Goal: Task Accomplishment & Management: Complete application form

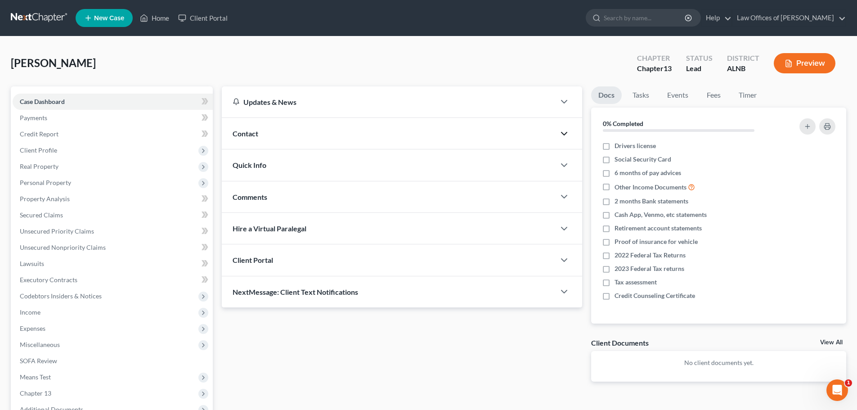
click at [566, 136] on icon "button" at bounding box center [564, 133] width 11 height 11
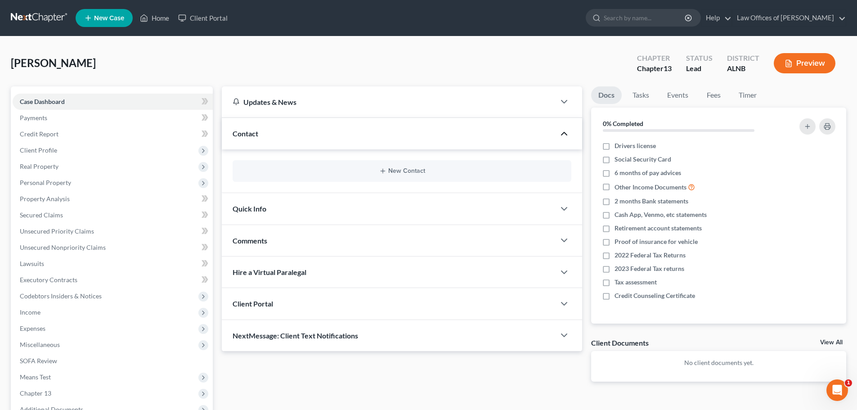
click at [563, 133] on icon "button" at bounding box center [564, 133] width 11 height 11
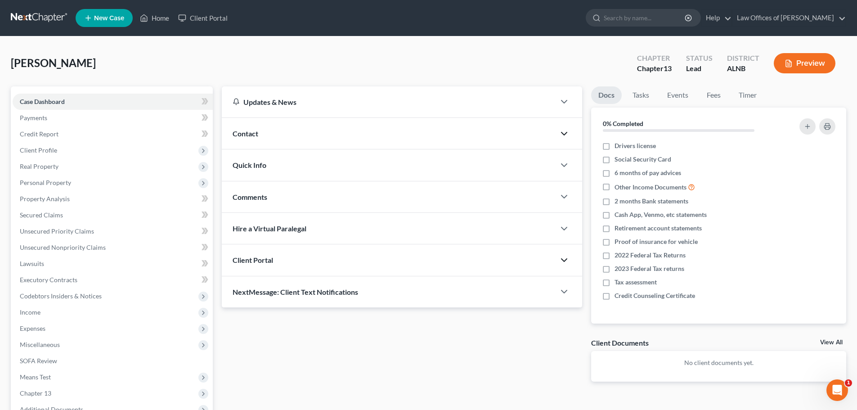
click at [560, 260] on icon "button" at bounding box center [564, 260] width 11 height 11
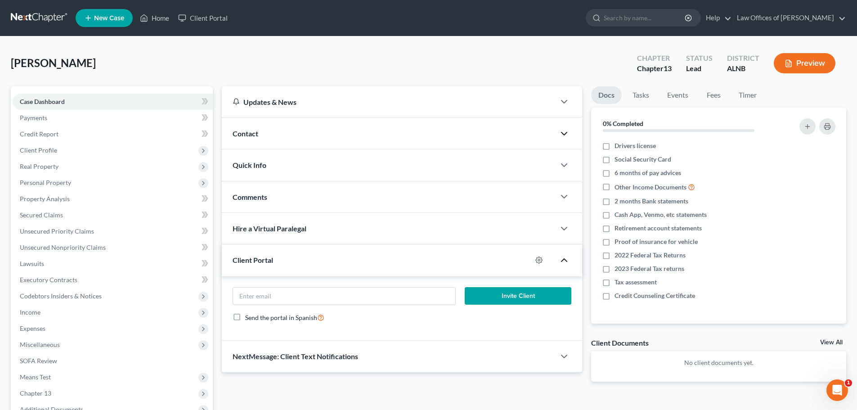
click at [255, 136] on span "Contact" at bounding box center [246, 133] width 26 height 9
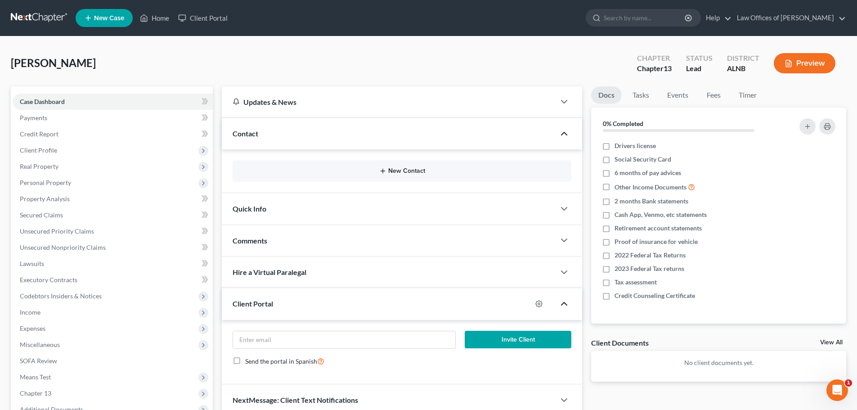
click at [417, 171] on button "New Contact" at bounding box center [402, 170] width 325 height 7
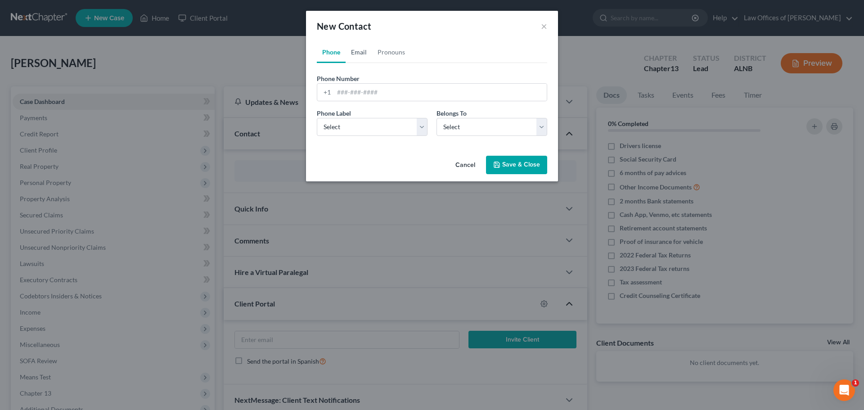
click at [364, 52] on link "Email" at bounding box center [359, 52] width 27 height 22
click at [414, 94] on input "email" at bounding box center [440, 92] width 213 height 17
type input "lmvtmv07@gmail.com"
click at [421, 126] on select "Select Home Work Other" at bounding box center [372, 127] width 111 height 18
select select "0"
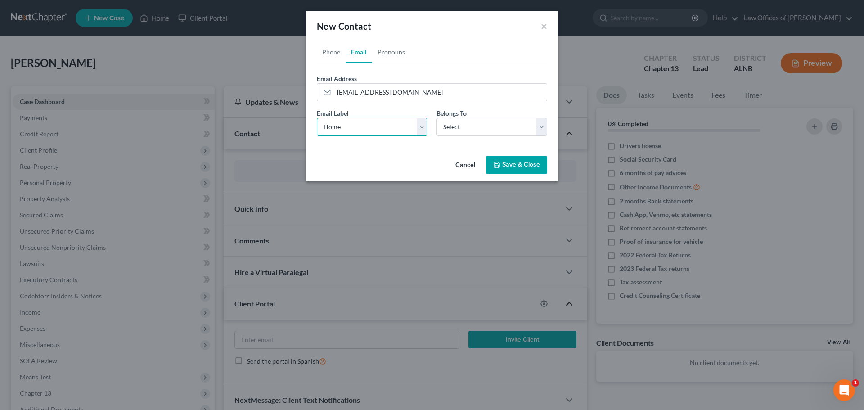
click at [317, 118] on select "Select Home Work Other" at bounding box center [372, 127] width 111 height 18
drag, startPoint x: 545, startPoint y: 128, endPoint x: 530, endPoint y: 135, distance: 16.1
click at [545, 128] on select "Select Client Other" at bounding box center [492, 127] width 111 height 18
select select "0"
click at [437, 118] on select "Select Client Other" at bounding box center [492, 127] width 111 height 18
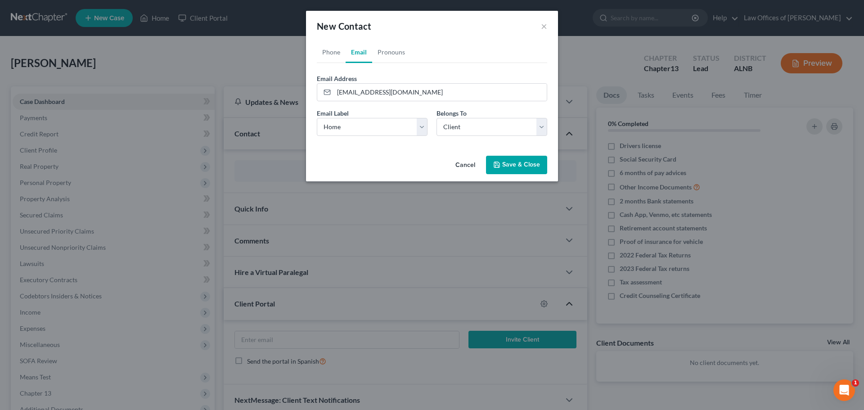
click at [520, 164] on button "Save & Close" at bounding box center [516, 165] width 61 height 19
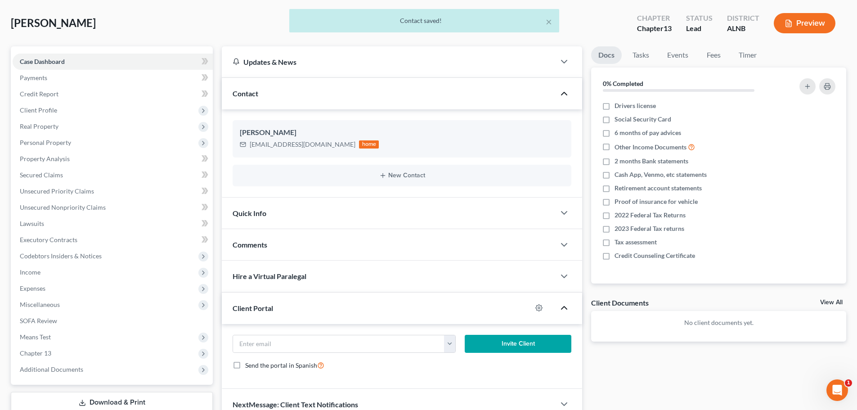
scroll to position [90, 0]
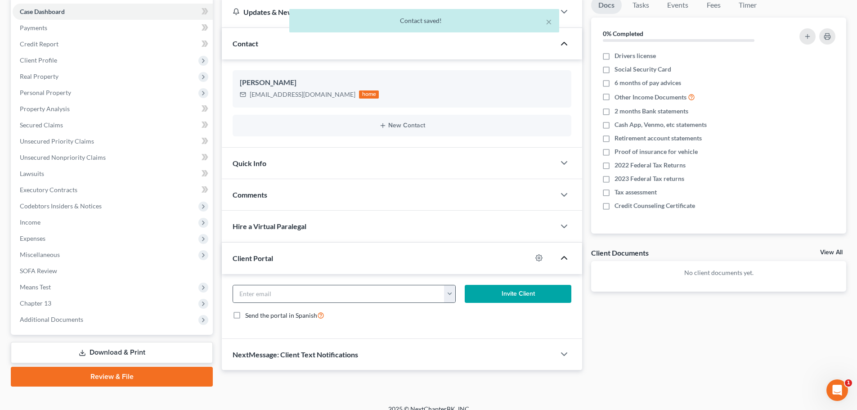
click at [453, 297] on button "button" at bounding box center [449, 293] width 11 height 17
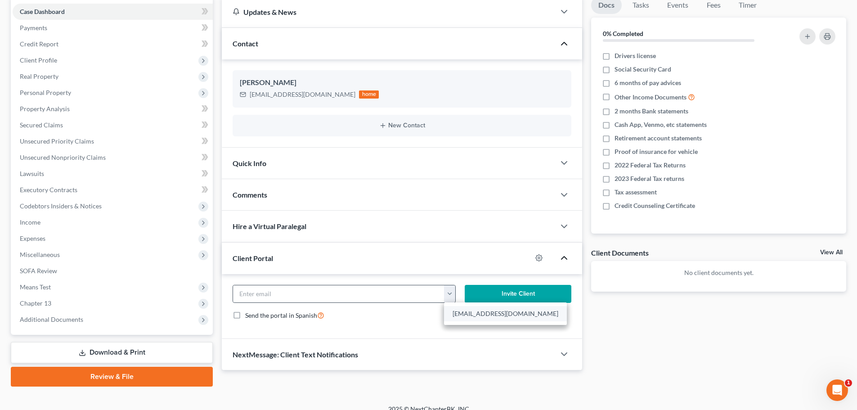
click at [487, 315] on link "lmvtmv07@gmail.com" at bounding box center [505, 313] width 123 height 15
type input "lmvtmv07@gmail.com"
click at [512, 293] on button "Invite Client" at bounding box center [518, 294] width 107 height 18
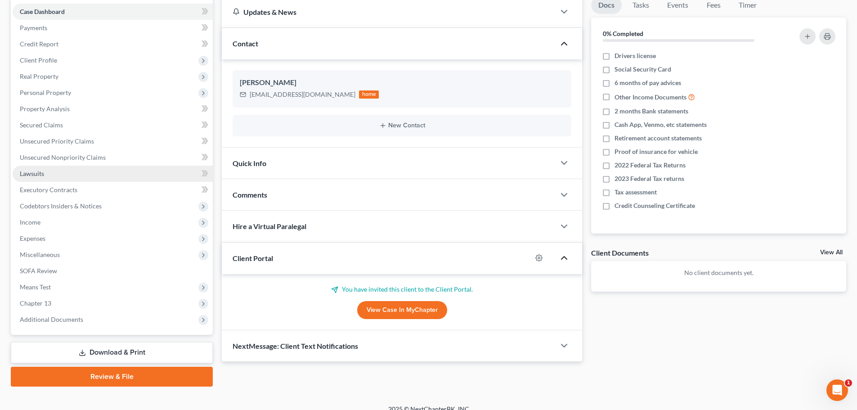
scroll to position [45, 0]
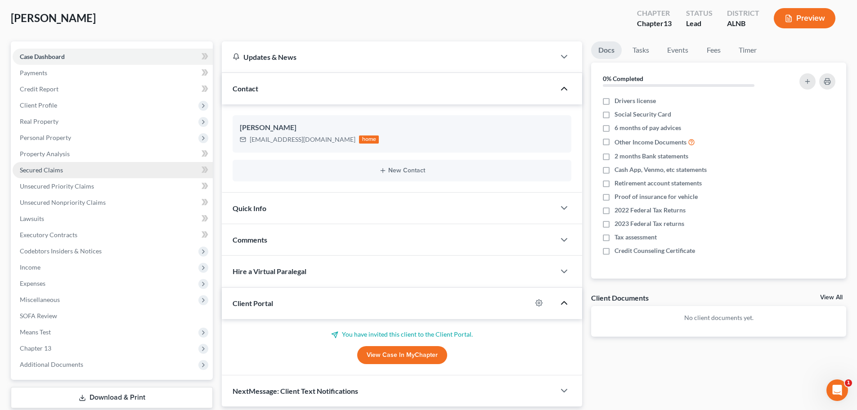
click at [123, 171] on link "Secured Claims" at bounding box center [113, 170] width 200 height 16
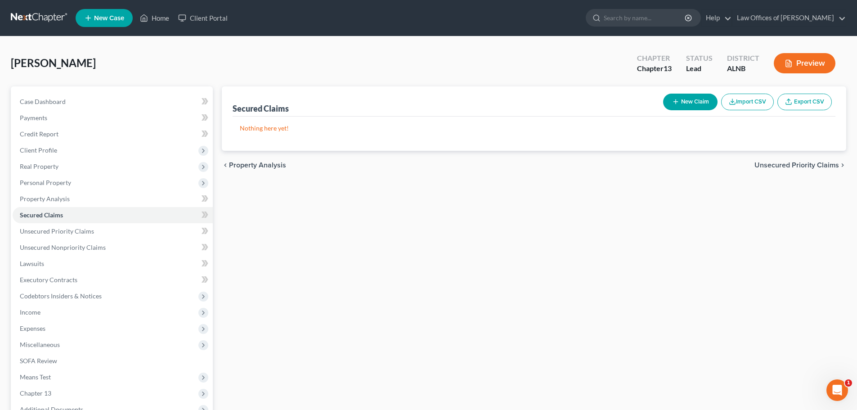
click at [687, 103] on button "New Claim" at bounding box center [690, 102] width 54 height 17
select select "0"
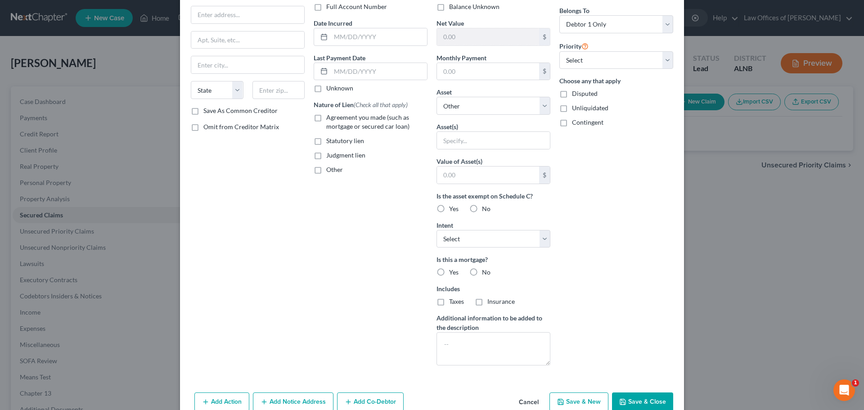
scroll to position [90, 0]
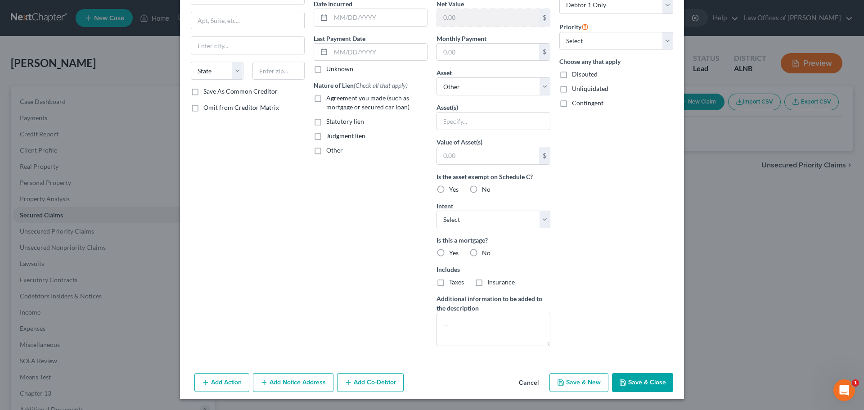
click at [530, 385] on button "Cancel" at bounding box center [529, 383] width 34 height 18
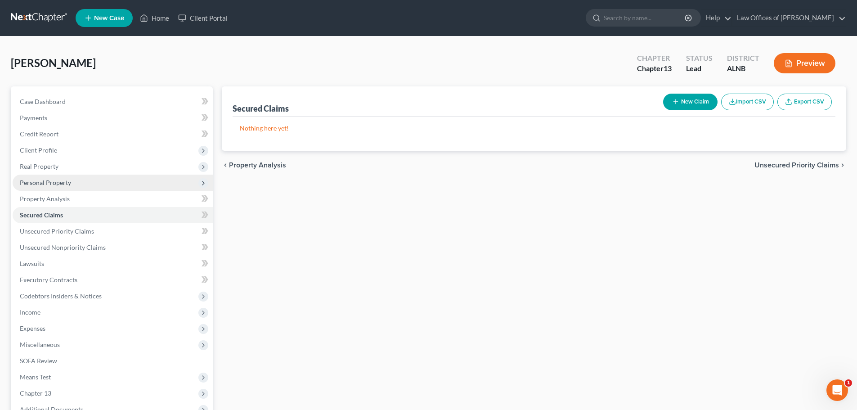
click at [88, 181] on span "Personal Property" at bounding box center [113, 183] width 200 height 16
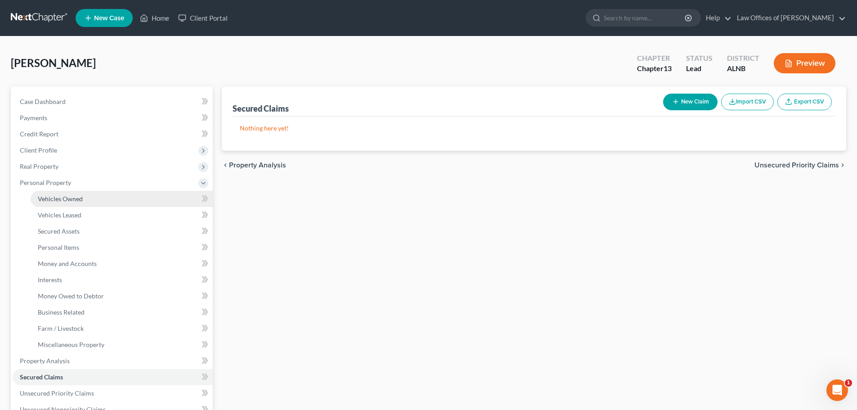
click at [91, 200] on link "Vehicles Owned" at bounding box center [122, 199] width 182 height 16
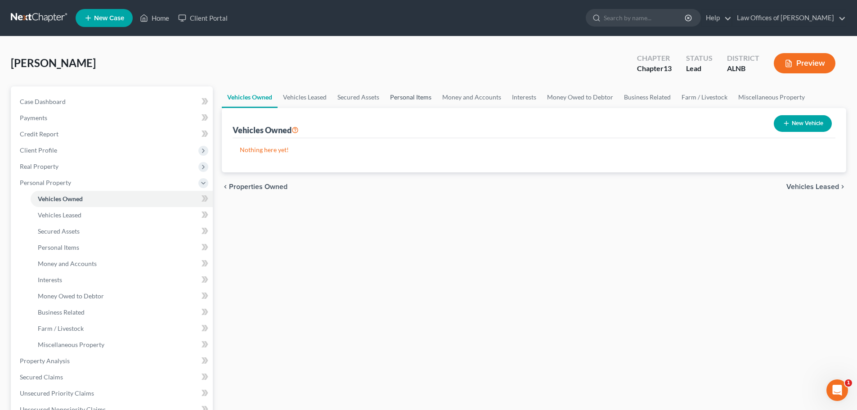
click at [399, 99] on link "Personal Items" at bounding box center [411, 97] width 52 height 22
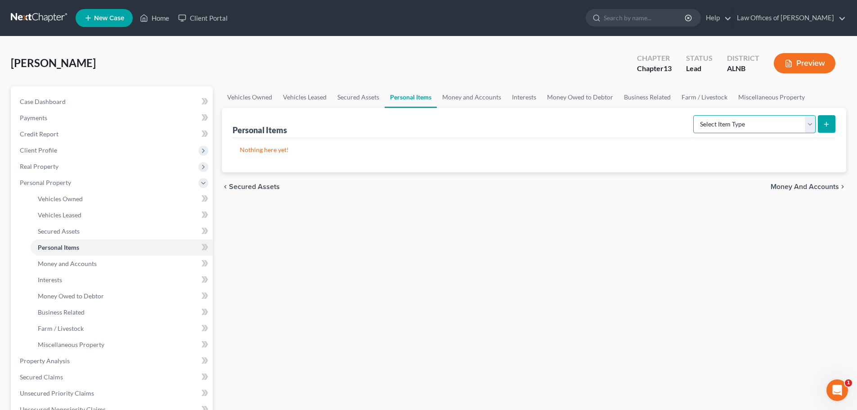
click at [810, 126] on select "Select Item Type Clothing (A/B: 11) Collectibles Of Value (A/B: 8) Electronics …" at bounding box center [755, 124] width 122 height 18
select select "clothing"
click at [695, 115] on select "Select Item Type Clothing (A/B: 11) Collectibles Of Value (A/B: 8) Electronics …" at bounding box center [755, 124] width 122 height 18
click at [829, 124] on line "submit" at bounding box center [827, 124] width 4 height 0
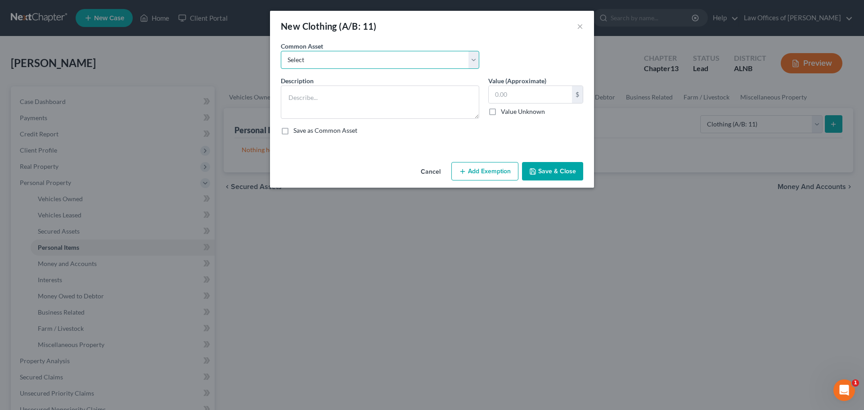
click at [476, 63] on select "Select Clothing and personal" at bounding box center [380, 60] width 198 height 18
select select "0"
click at [281, 51] on select "Select Clothing and personal" at bounding box center [380, 60] width 198 height 18
type textarea "Clothing and personal"
type input "300.00"
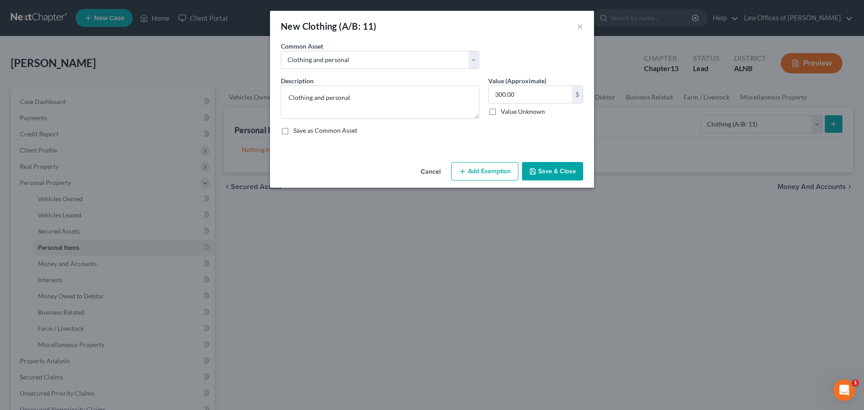
click at [428, 171] on button "Cancel" at bounding box center [431, 172] width 34 height 18
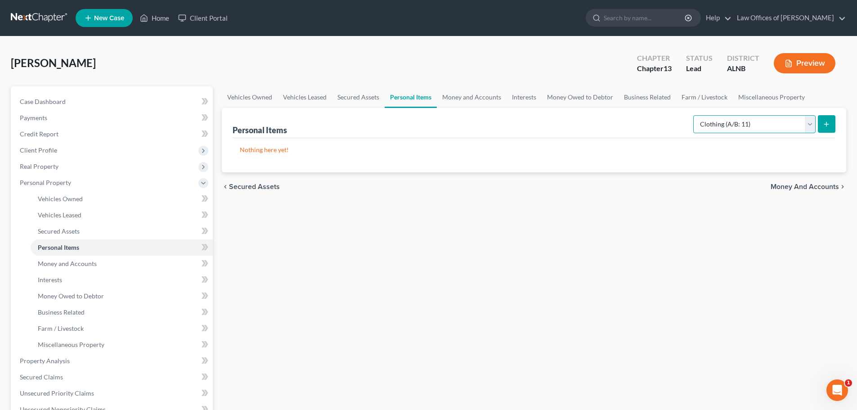
click at [811, 122] on select "Select Item Type Clothing (A/B: 11) Collectibles Of Value (A/B: 8) Electronics …" at bounding box center [755, 124] width 122 height 18
click at [581, 61] on div "Vincent, Lamar Upgraded Chapter Chapter 13 Status Lead District ALNB Preview" at bounding box center [429, 66] width 836 height 39
click at [811, 126] on select "Select Item Type Clothing (A/B: 11) Collectibles Of Value (A/B: 8) Electronics …" at bounding box center [755, 124] width 122 height 18
click at [455, 96] on link "Money and Accounts" at bounding box center [472, 97] width 70 height 22
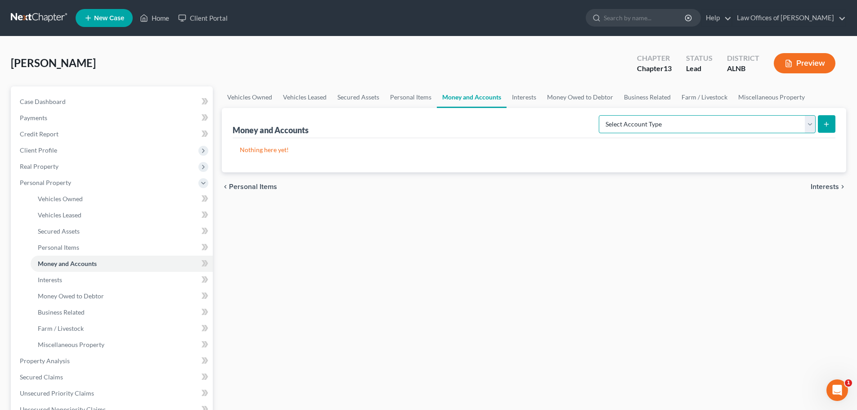
click at [809, 123] on select "Select Account Type Brokerage (A/B: 18, SOFA: 20) Cash on Hand (A/B: 16) Certif…" at bounding box center [707, 124] width 217 height 18
select select "other"
click at [601, 115] on select "Select Account Type Brokerage (A/B: 18, SOFA: 20) Cash on Hand (A/B: 16) Certif…" at bounding box center [707, 124] width 217 height 18
click at [829, 125] on icon "submit" at bounding box center [826, 124] width 7 height 7
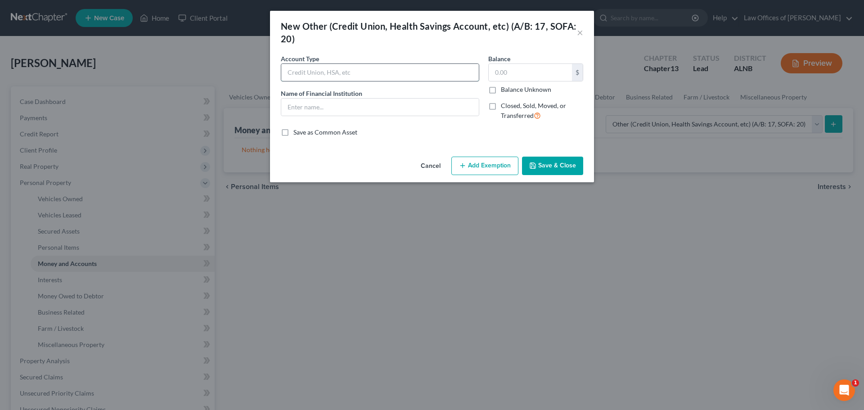
click at [406, 71] on input "text" at bounding box center [380, 72] width 198 height 17
type input "CashApp"
click at [381, 105] on input "text" at bounding box center [380, 107] width 198 height 17
type input "Cash App"
click at [501, 90] on label "Balance Unknown" at bounding box center [526, 89] width 50 height 9
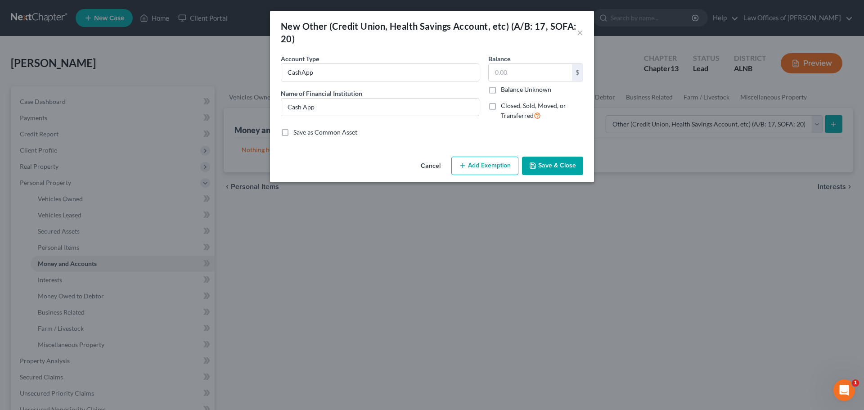
click at [505, 90] on input "Balance Unknown" at bounding box center [508, 88] width 6 height 6
checkbox input "true"
type input "0.00"
click at [552, 165] on button "Save & Close" at bounding box center [552, 166] width 61 height 19
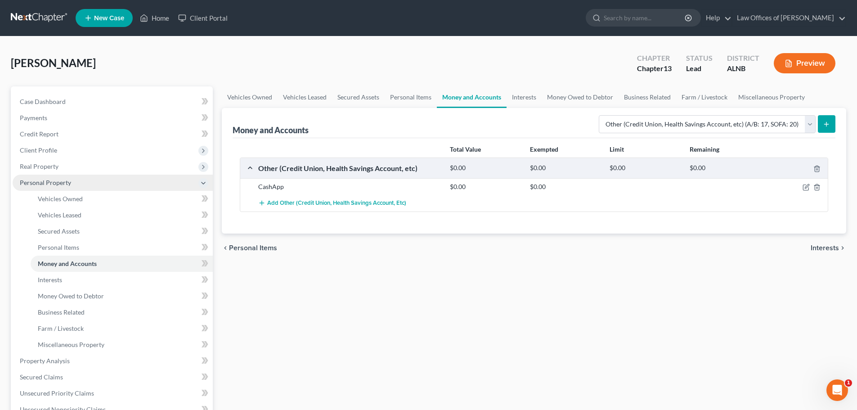
click at [85, 185] on span "Personal Property" at bounding box center [113, 183] width 200 height 16
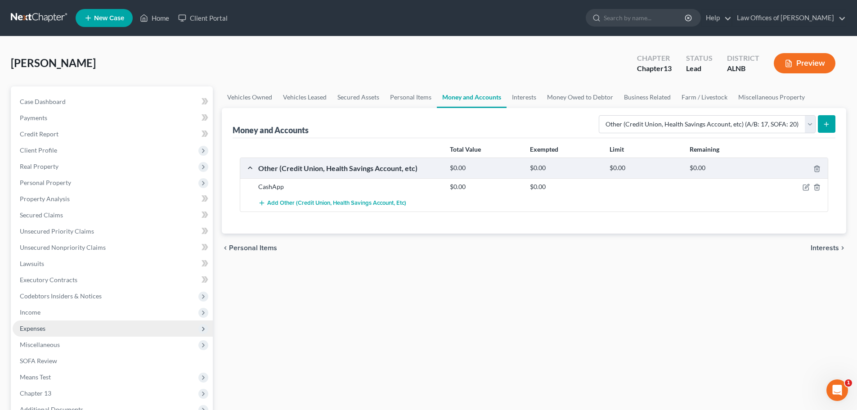
click at [79, 328] on span "Expenses" at bounding box center [113, 328] width 200 height 16
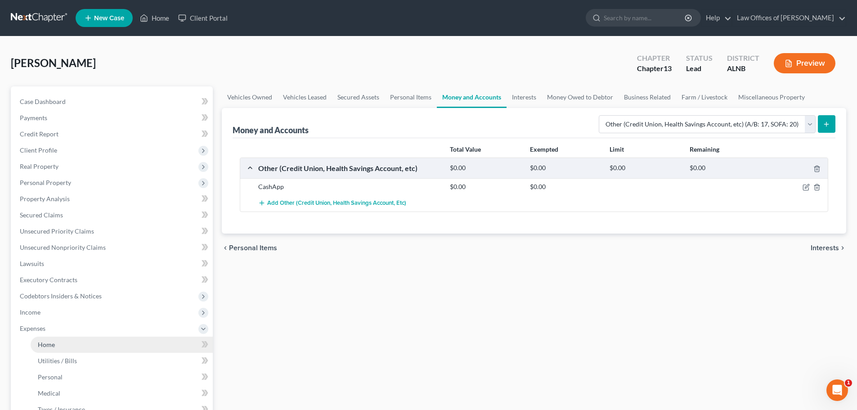
click at [75, 346] on link "Home" at bounding box center [122, 345] width 182 height 16
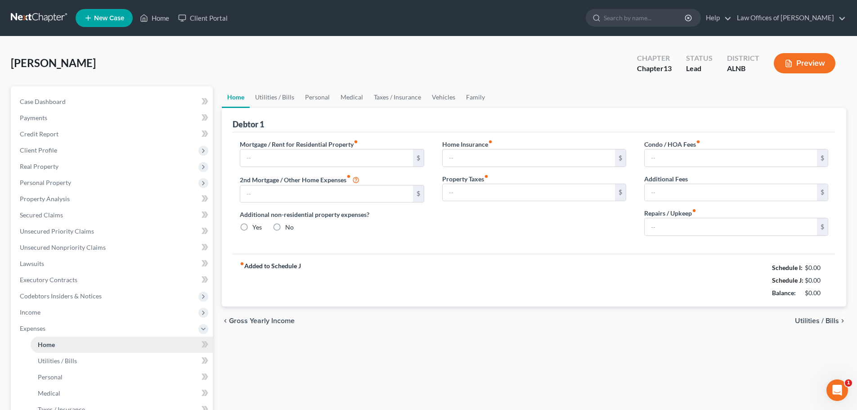
type input "0.00"
radio input "true"
type input "0.00"
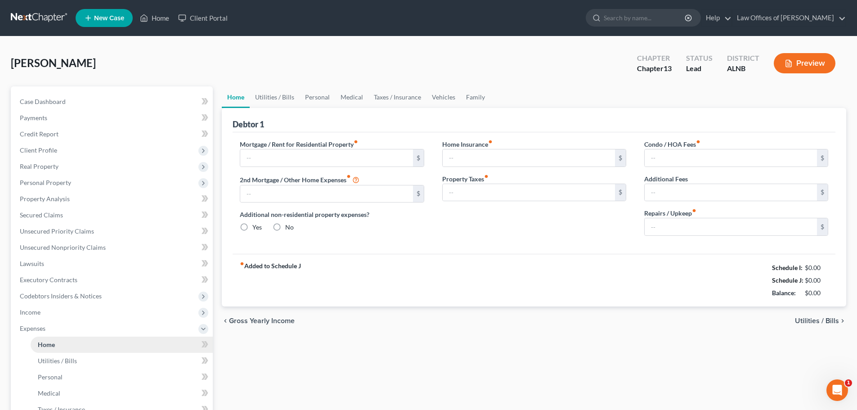
type input "0.00"
click at [161, 18] on link "Home" at bounding box center [154, 18] width 38 height 16
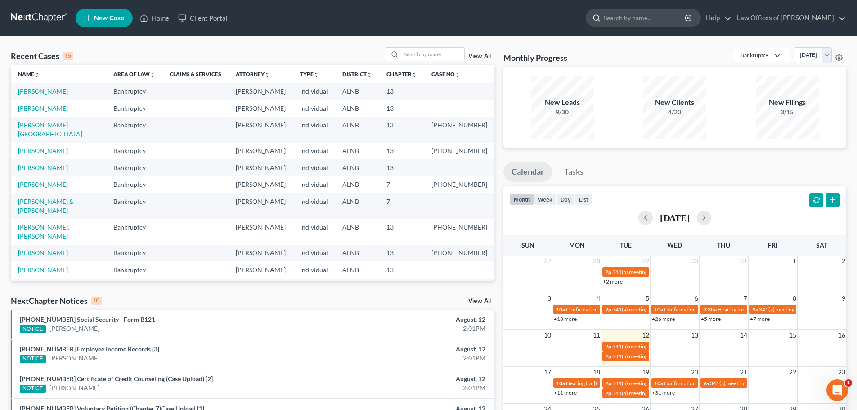
click at [658, 18] on input "search" at bounding box center [645, 17] width 82 height 17
type input "[PERSON_NAME]"
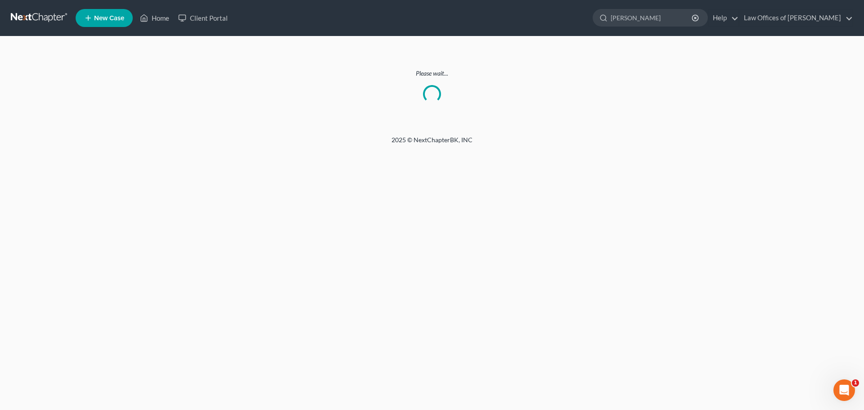
click at [360, 18] on ul "New Case Home Client Portal Neely - No Result - Creditors America's First Credi…" at bounding box center [465, 17] width 778 height 23
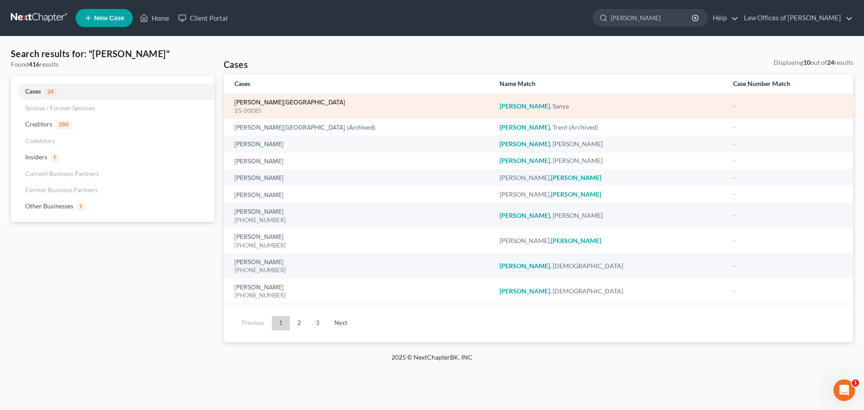
click at [259, 101] on link "[PERSON_NAME][GEOGRAPHIC_DATA]" at bounding box center [289, 102] width 111 height 6
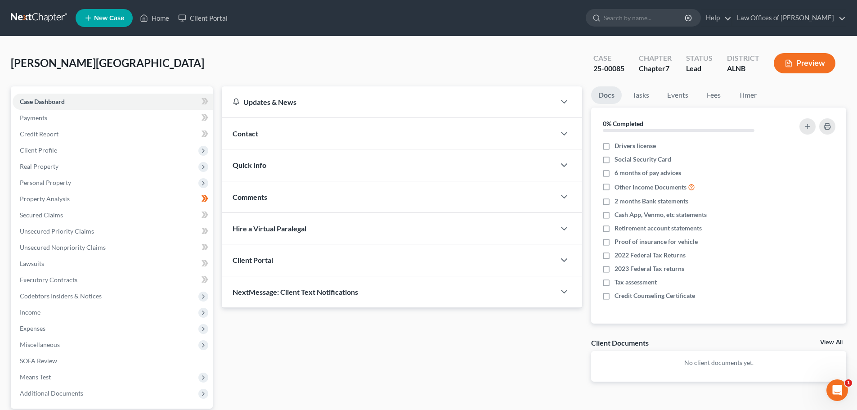
click at [826, 342] on link "View All" at bounding box center [831, 342] width 23 height 6
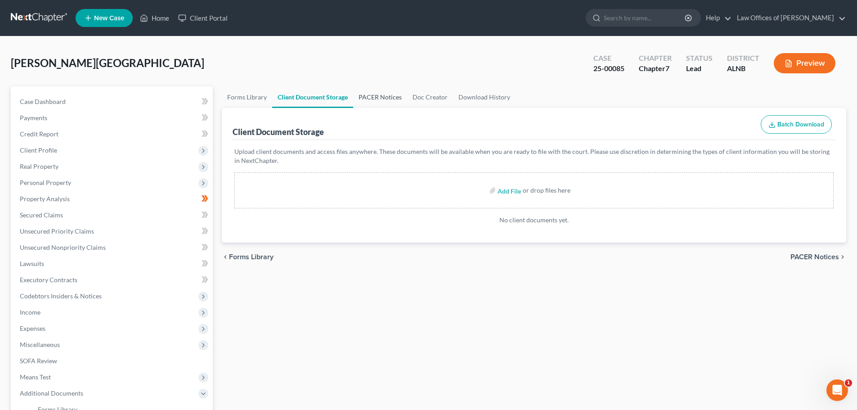
click at [389, 94] on link "PACER Notices" at bounding box center [380, 97] width 54 height 22
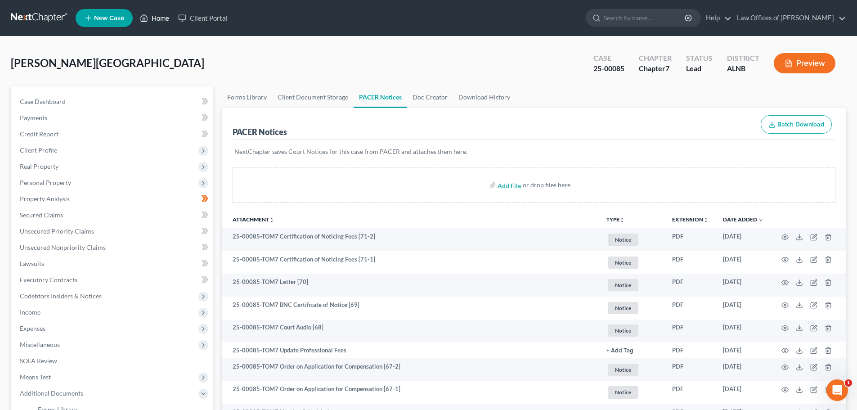
drag, startPoint x: 151, startPoint y: 18, endPoint x: 171, endPoint y: 17, distance: 19.8
click at [151, 18] on link "Home" at bounding box center [154, 18] width 38 height 16
